Goal: Communication & Community: Answer question/provide support

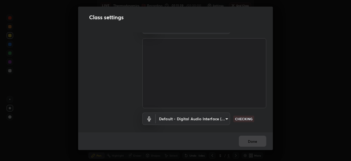
scroll to position [25, 0]
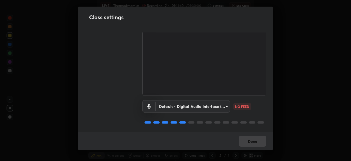
click at [226, 103] on body "Erase all LIVE Thermodynamics Recording 01:11:40 / 01:30:00 Settings End Class …" at bounding box center [175, 80] width 351 height 161
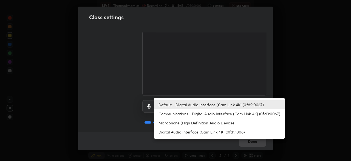
click at [226, 114] on li "Communications - Digital Audio Interface (Cam Link 4K) (0fd9:0067)" at bounding box center [219, 113] width 131 height 9
type input "communications"
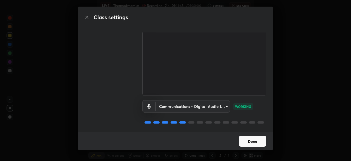
click at [256, 143] on button "Done" at bounding box center [252, 140] width 27 height 11
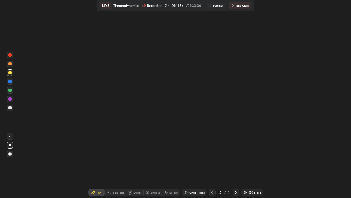
click at [212, 160] on icon at bounding box center [212, 192] width 4 height 4
click at [95, 139] on div "Setting up your live class" at bounding box center [175, 99] width 351 height 198
click at [95, 136] on div "Setting up your live class" at bounding box center [175, 99] width 351 height 198
click at [250, 160] on icon at bounding box center [250, 190] width 1 height 1
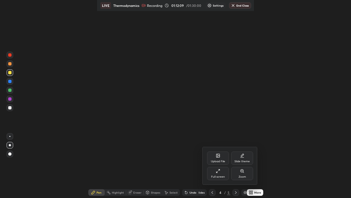
click at [222, 160] on div "Full screen" at bounding box center [218, 173] width 22 height 13
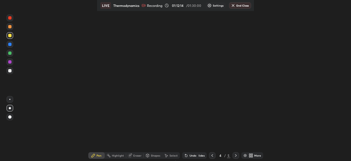
click at [249, 155] on icon at bounding box center [251, 155] width 4 height 4
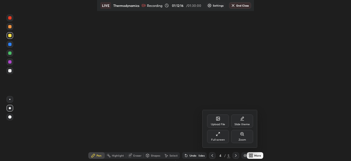
click at [223, 136] on div "Full screen" at bounding box center [218, 136] width 22 height 13
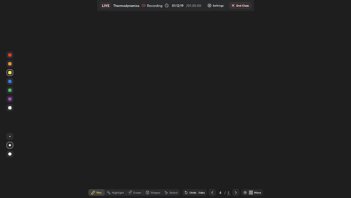
click at [212, 160] on icon at bounding box center [213, 192] width 2 height 3
click at [102, 160] on div "Pen" at bounding box center [99, 192] width 5 height 3
click at [13, 108] on div at bounding box center [10, 107] width 7 height 7
click at [10, 99] on div at bounding box center [9, 98] width 3 height 3
click at [10, 136] on div at bounding box center [9, 136] width 1 height 1
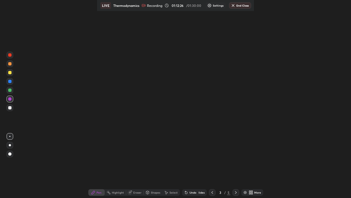
click at [251, 160] on icon at bounding box center [251, 192] width 1 height 1
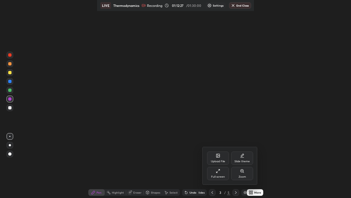
click at [242, 160] on icon at bounding box center [242, 170] width 3 height 3
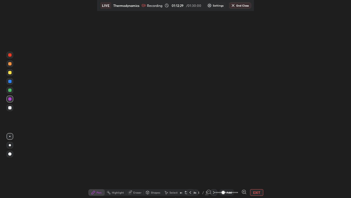
click at [243, 160] on icon at bounding box center [243, 191] width 1 height 0
click at [206, 160] on icon at bounding box center [208, 191] width 5 height 5
click at [206, 160] on div at bounding box center [226, 192] width 41 height 7
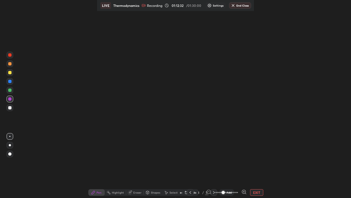
click at [206, 160] on div at bounding box center [226, 192] width 41 height 7
click at [250, 160] on button "EXIT" at bounding box center [256, 192] width 13 height 7
click at [251, 160] on icon at bounding box center [251, 192] width 1 height 1
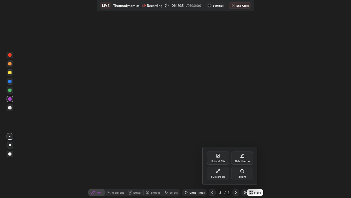
click at [221, 160] on div "Full screen" at bounding box center [218, 173] width 22 height 13
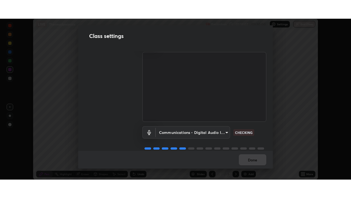
scroll to position [25, 0]
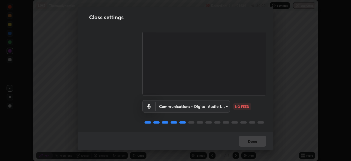
click at [225, 105] on body "Erase all LIVE Thermodynamics Recording 01:13:11 / 01:30:00 Settings End Class …" at bounding box center [175, 80] width 351 height 161
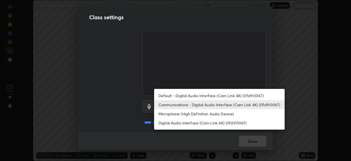
click at [226, 97] on li "Default - Digital Audio Interface (Cam Link 4K) (0fd9:0067)" at bounding box center [219, 95] width 131 height 9
type input "default"
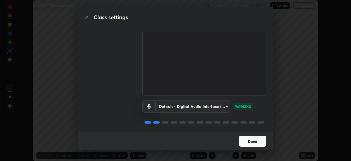
click at [255, 140] on button "Done" at bounding box center [252, 140] width 27 height 11
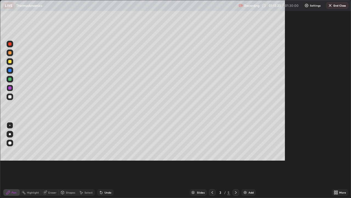
scroll to position [198, 351]
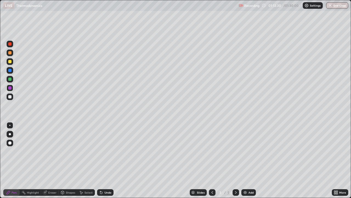
click at [236, 160] on icon at bounding box center [236, 192] width 4 height 4
click at [233, 160] on div at bounding box center [236, 192] width 7 height 7
click at [10, 134] on div at bounding box center [10, 134] width 2 height 2
click at [246, 160] on img at bounding box center [245, 192] width 4 height 4
click at [11, 60] on div at bounding box center [10, 61] width 7 height 7
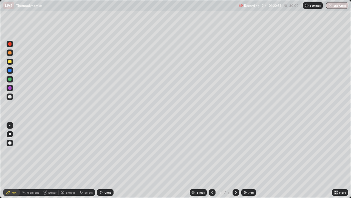
click at [11, 70] on div at bounding box center [9, 70] width 3 height 3
click at [100, 160] on icon at bounding box center [101, 192] width 2 height 2
click at [104, 160] on div "Undo" at bounding box center [105, 192] width 16 height 7
click at [46, 160] on div "Eraser" at bounding box center [50, 192] width 18 height 7
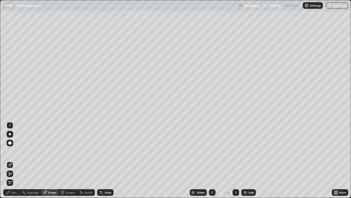
click at [13, 160] on div "Pen" at bounding box center [14, 192] width 5 height 3
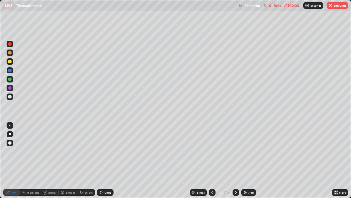
click at [330, 9] on button "End Class" at bounding box center [338, 5] width 22 height 7
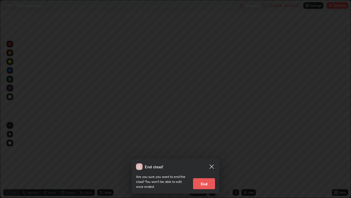
click at [207, 160] on button "End" at bounding box center [204, 183] width 22 height 11
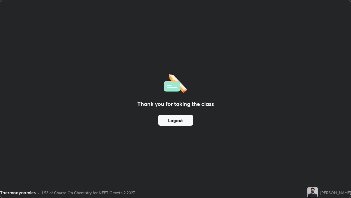
click at [173, 119] on button "Logout" at bounding box center [175, 119] width 35 height 11
